Goal: Task Accomplishment & Management: Complete application form

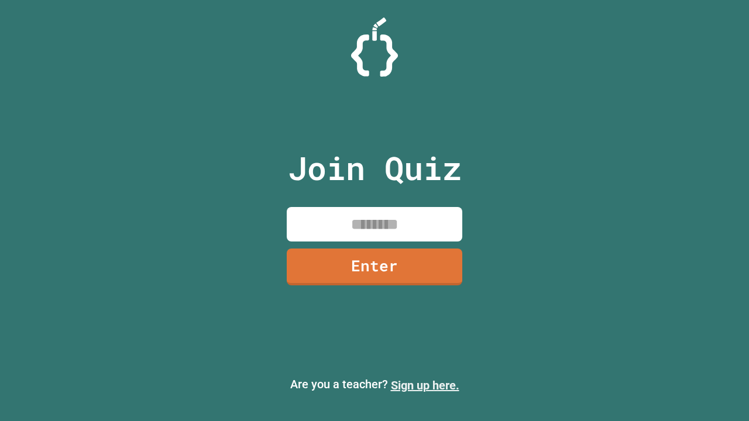
click at [425, 385] on link "Sign up here." at bounding box center [425, 385] width 68 height 14
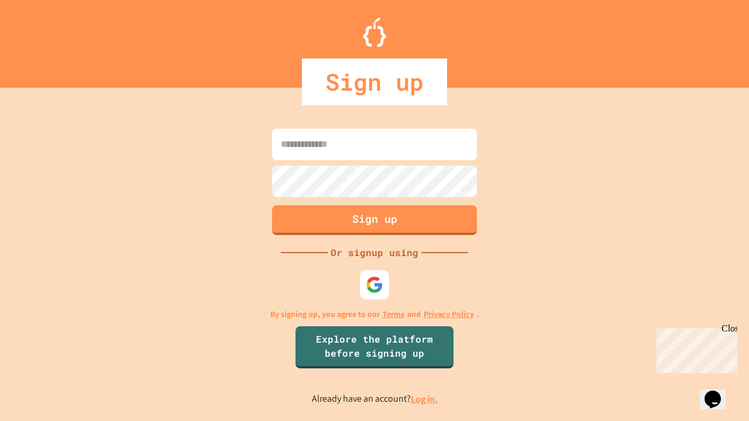
click at [425, 399] on link "Log in." at bounding box center [424, 399] width 27 height 12
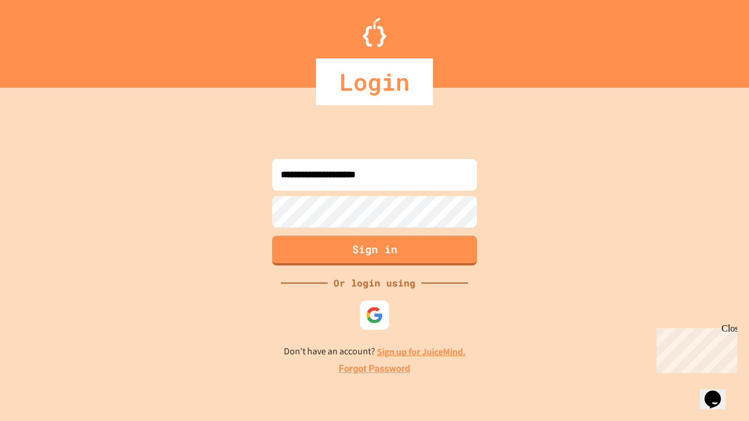
type input "**********"
